Goal: Transaction & Acquisition: Book appointment/travel/reservation

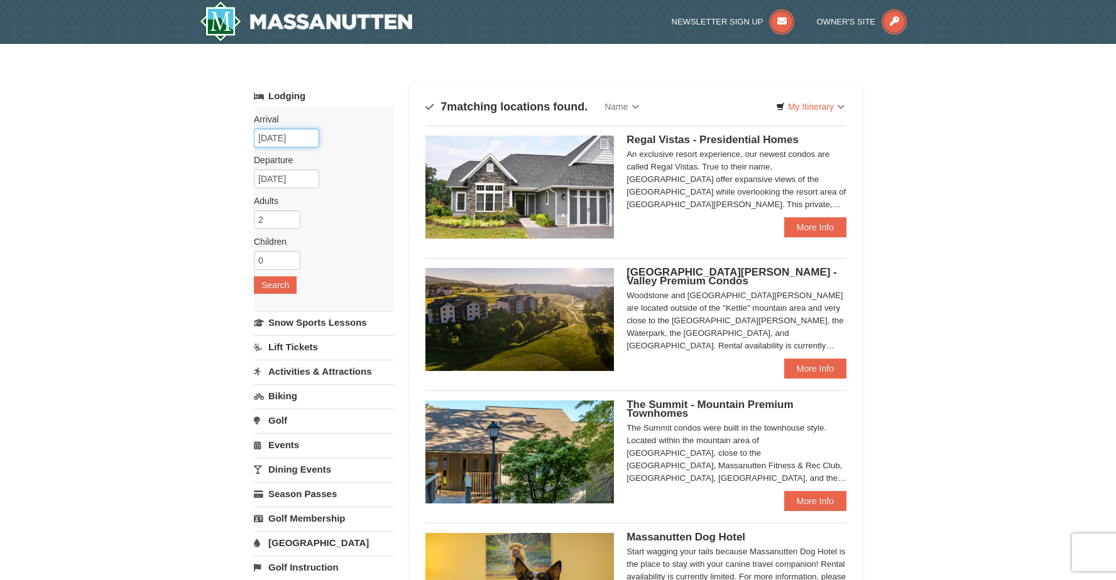
click at [289, 131] on input "[DATE]" at bounding box center [286, 138] width 65 height 19
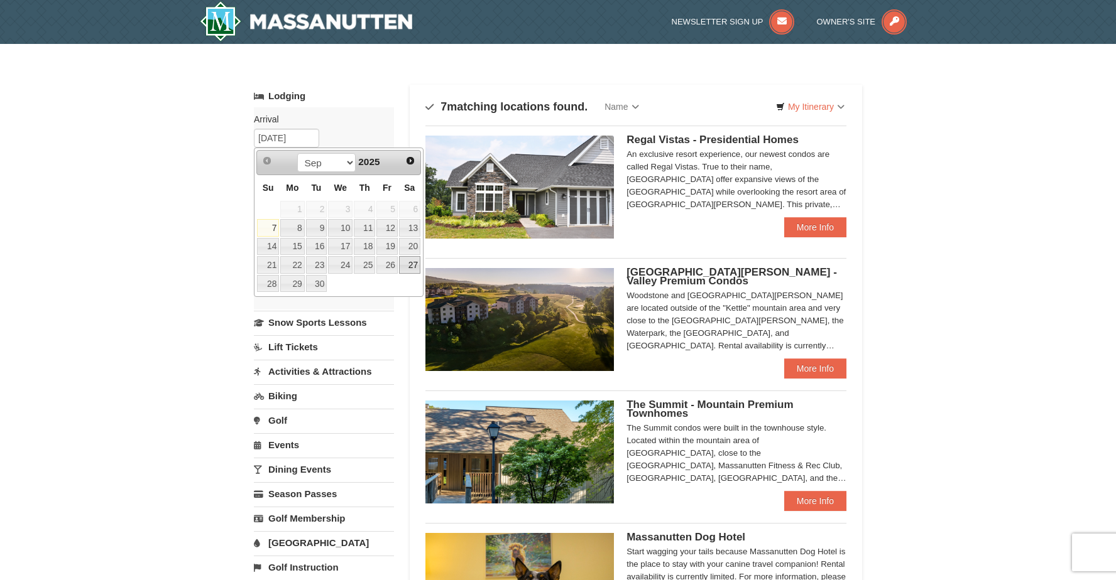
click at [415, 264] on link "27" at bounding box center [409, 265] width 21 height 18
type input "09/27/2025"
type input "09/28/2025"
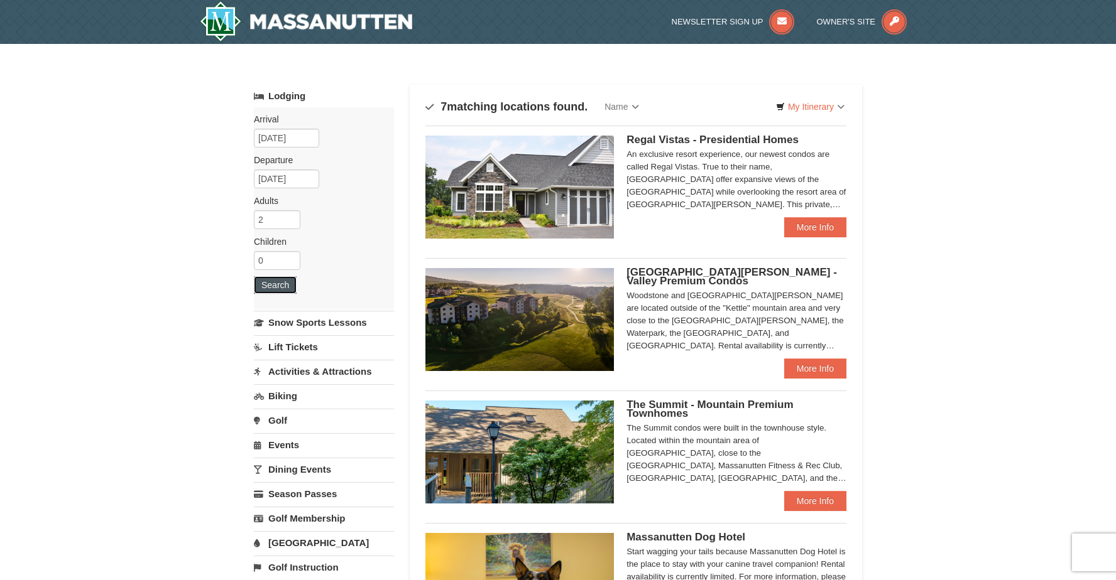
click at [284, 284] on button "Search" at bounding box center [275, 285] width 43 height 18
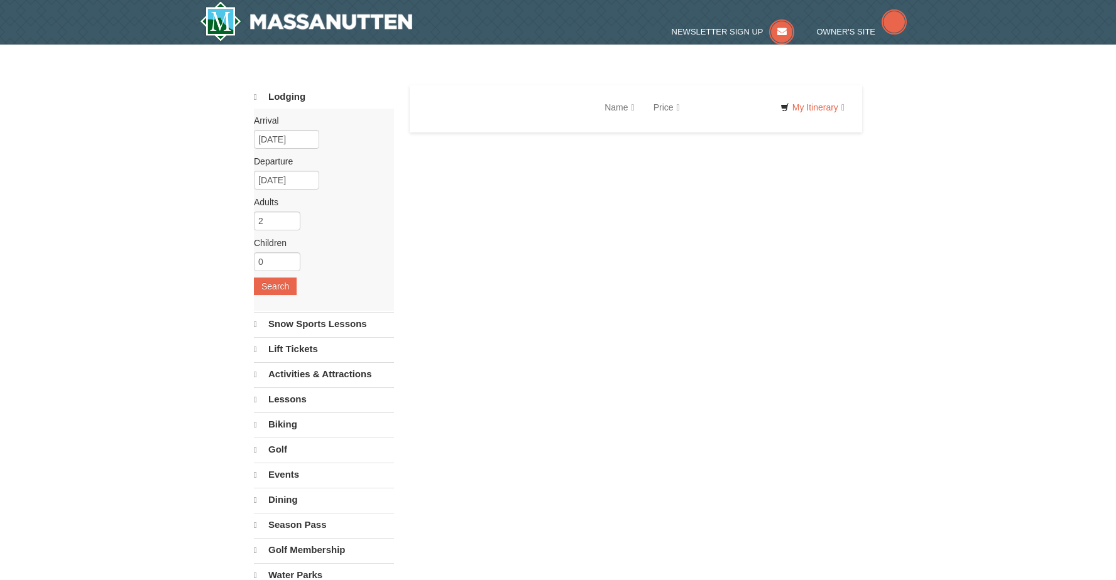
select select "9"
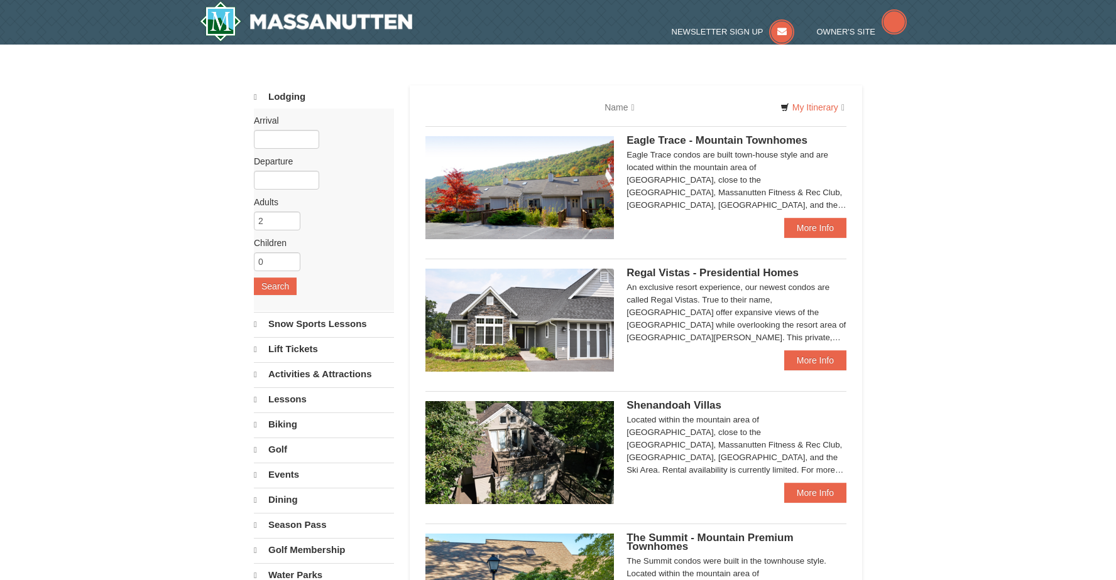
select select "9"
